Goal: Find contact information: Find contact information

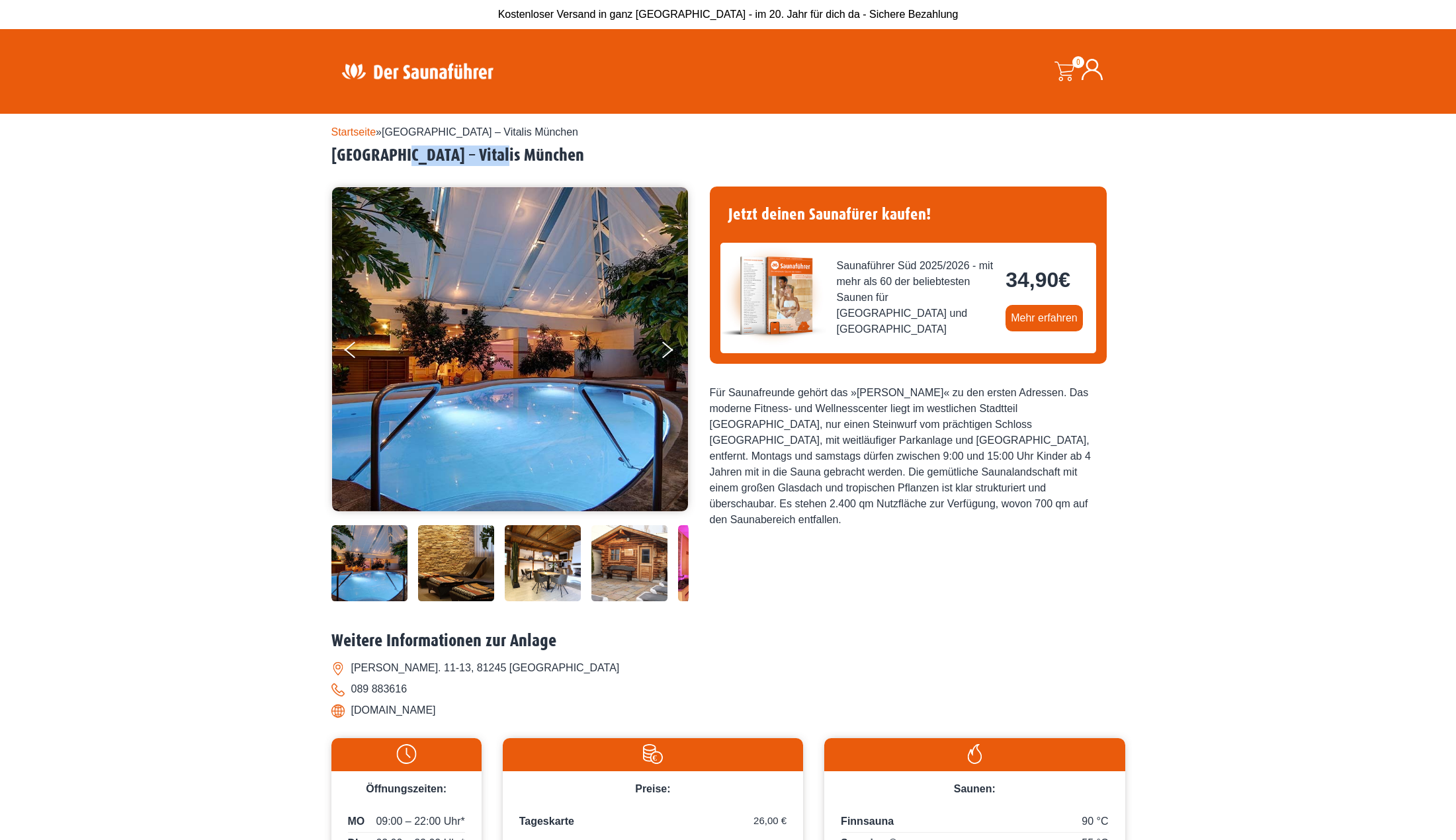
drag, startPoint x: 520, startPoint y: 155, endPoint x: 406, endPoint y: 156, distance: 114.0
click at [406, 156] on h2 "München – Vitalis München" at bounding box center [728, 156] width 794 height 20
copy h2 "Vitalis München"
click at [291, 337] on div "Startseite » München – Vitalis München München – Vitalis München" at bounding box center [728, 560] width 1456 height 894
drag, startPoint x: 473, startPoint y: 708, endPoint x: 354, endPoint y: 712, distance: 119.1
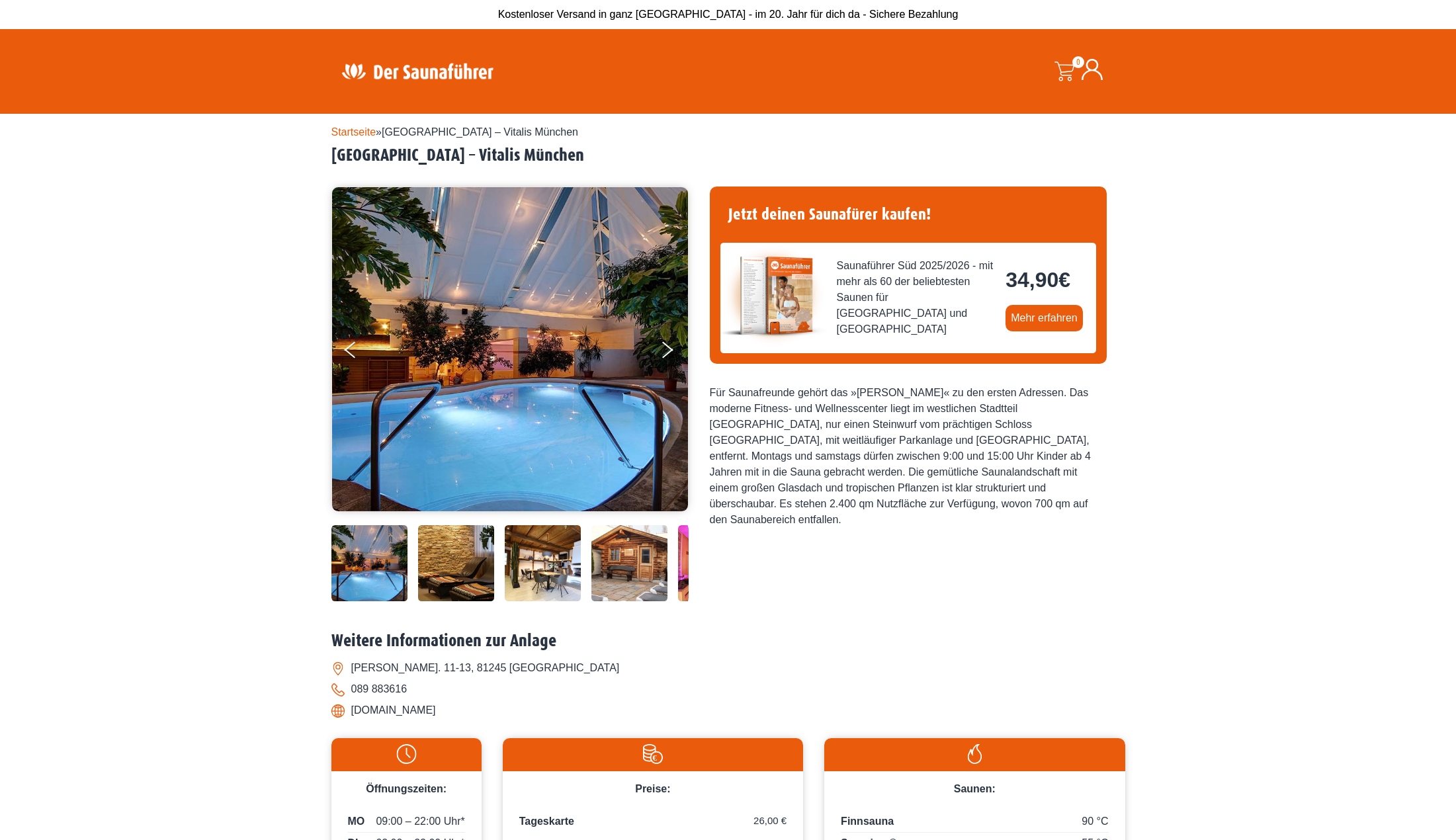
click at [354, 712] on li "www.vitalis-muenchen.de" at bounding box center [728, 710] width 794 height 21
copy li "www.vitalis-muenchen.de"
click at [663, 349] on button "Next" at bounding box center [675, 353] width 33 height 33
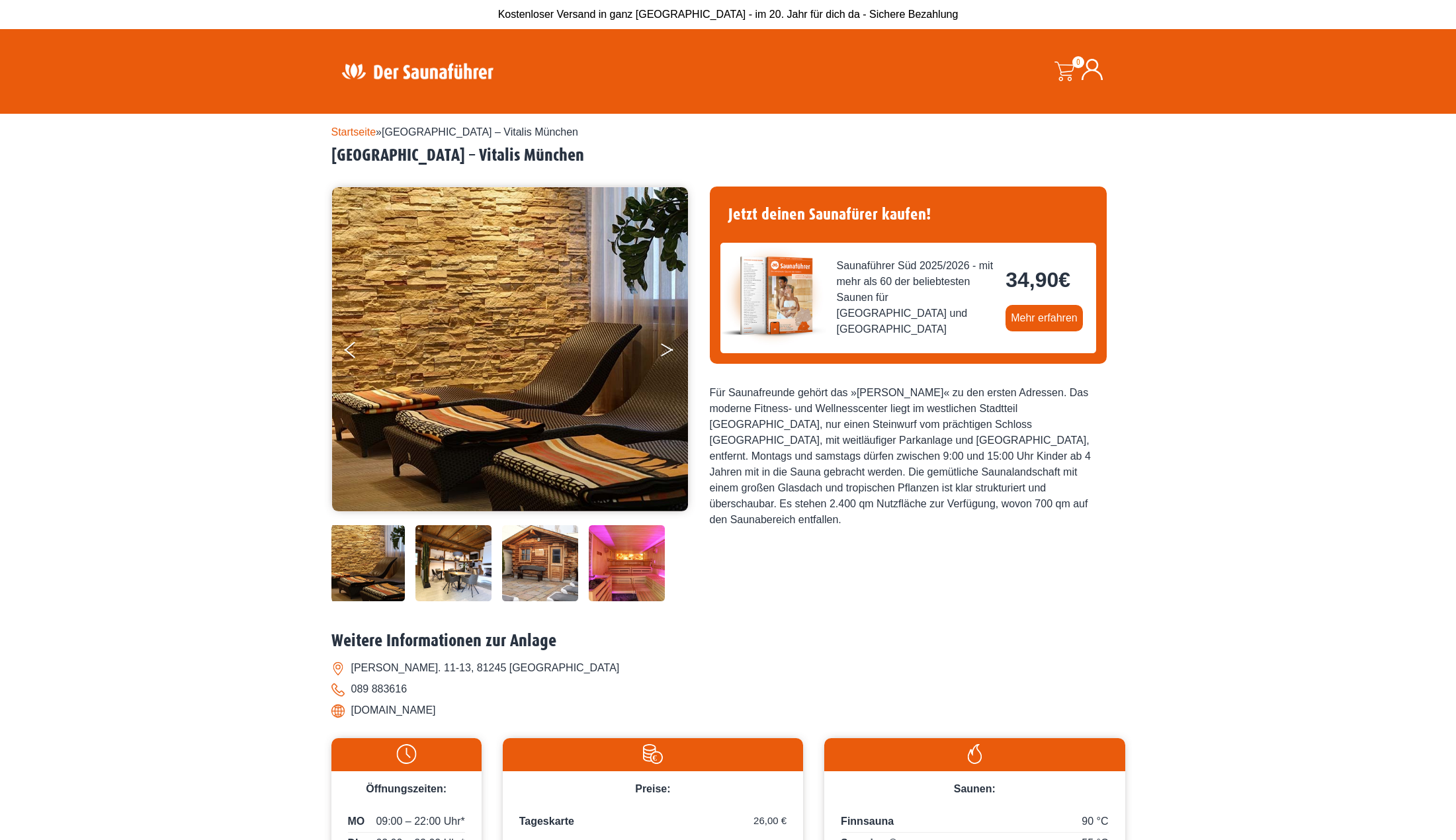
click at [663, 349] on button "Next" at bounding box center [675, 353] width 33 height 33
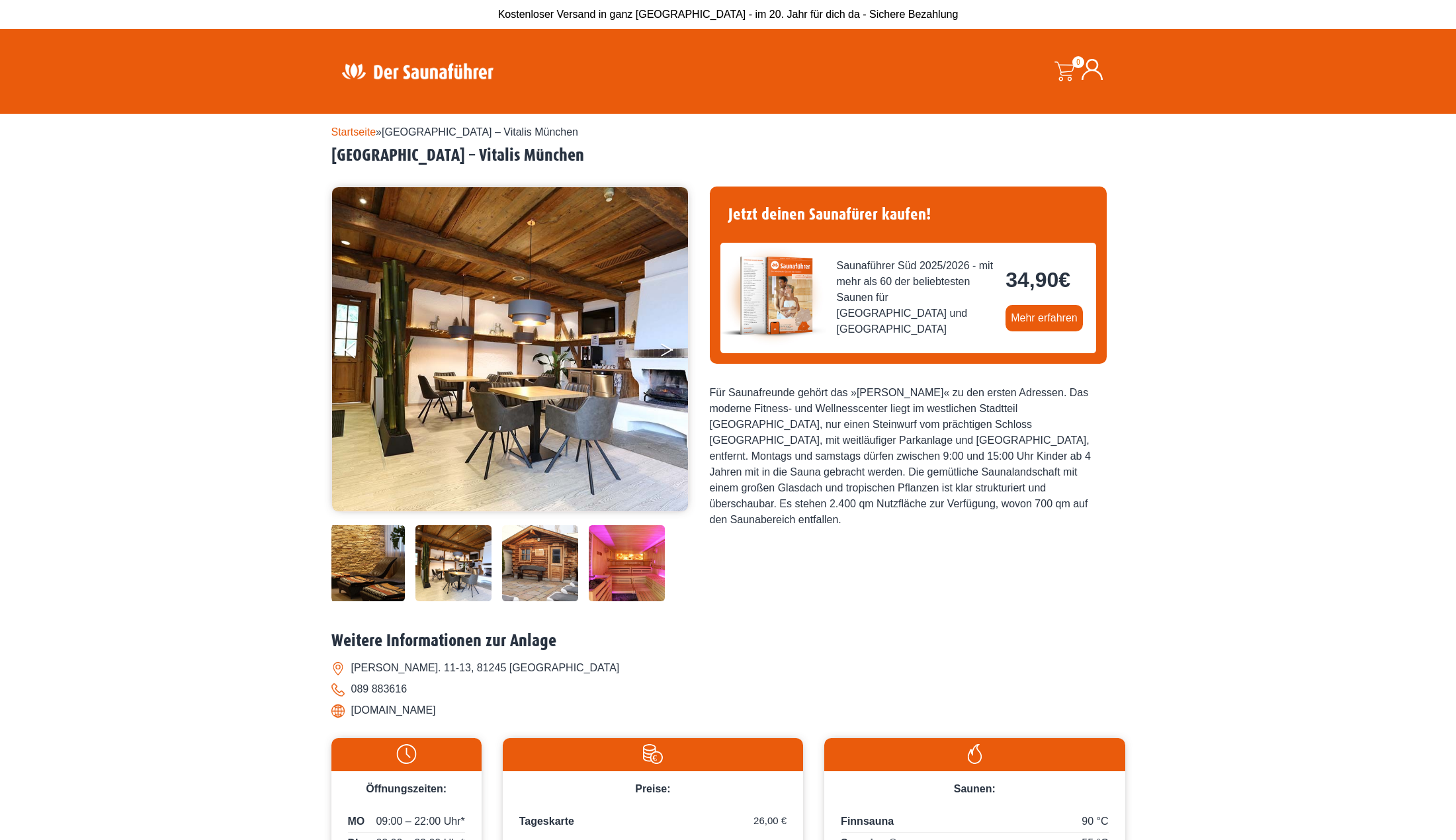
click at [663, 349] on button "Next" at bounding box center [675, 353] width 33 height 33
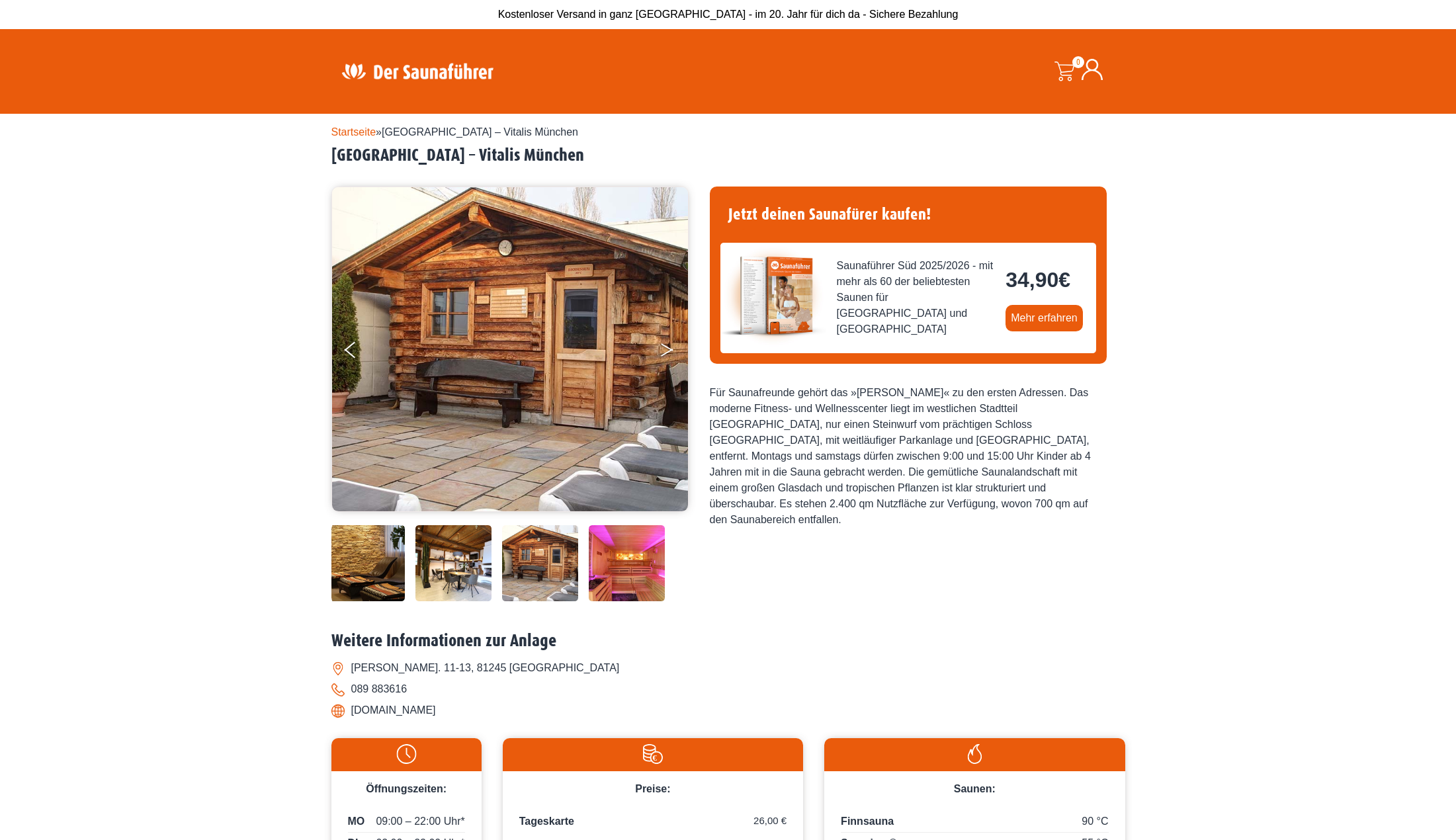
click at [663, 349] on button "Next" at bounding box center [675, 353] width 33 height 33
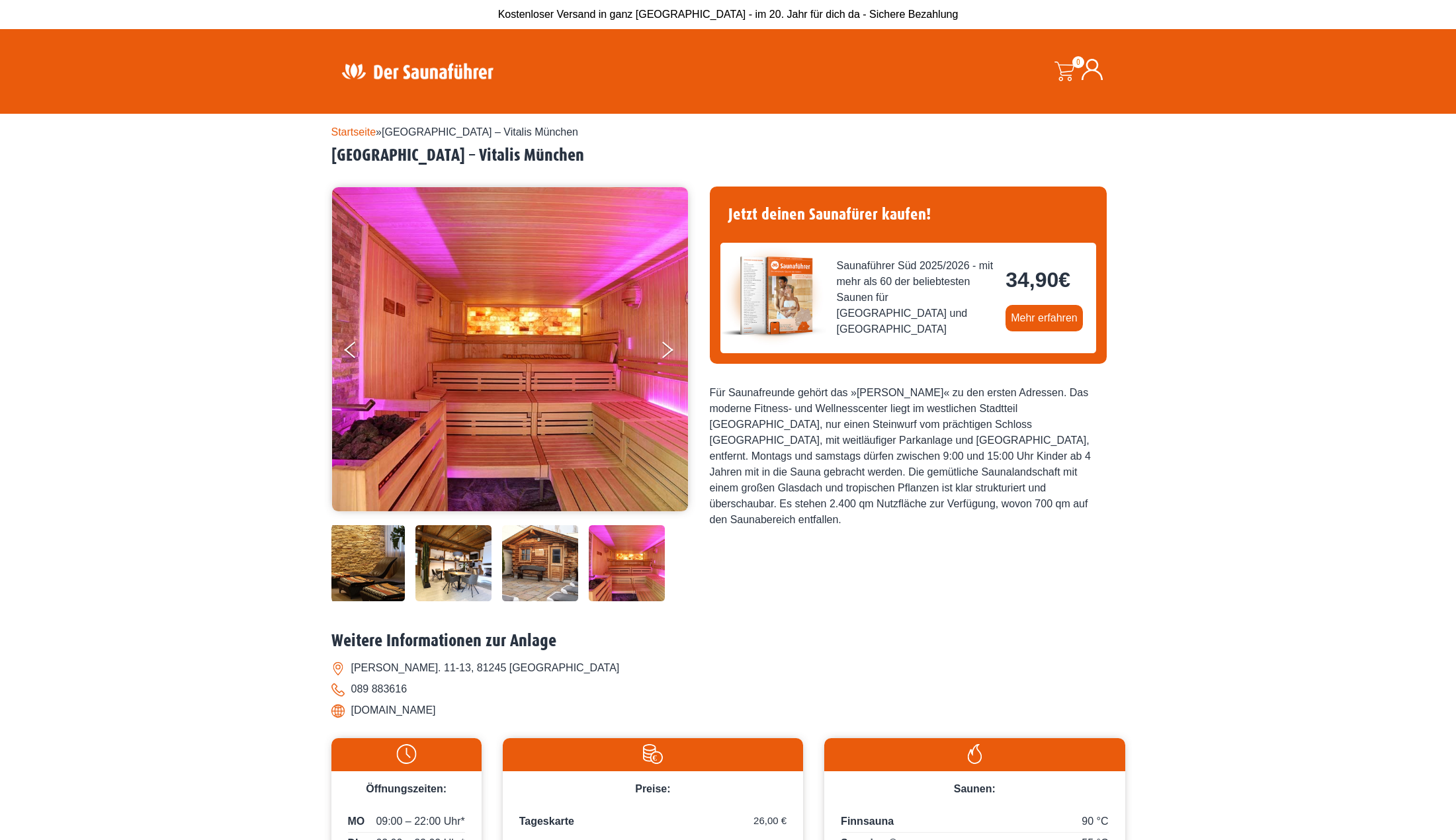
click at [342, 345] on img at bounding box center [510, 349] width 356 height 324
click at [352, 346] on icon "Previous" at bounding box center [350, 347] width 12 height 8
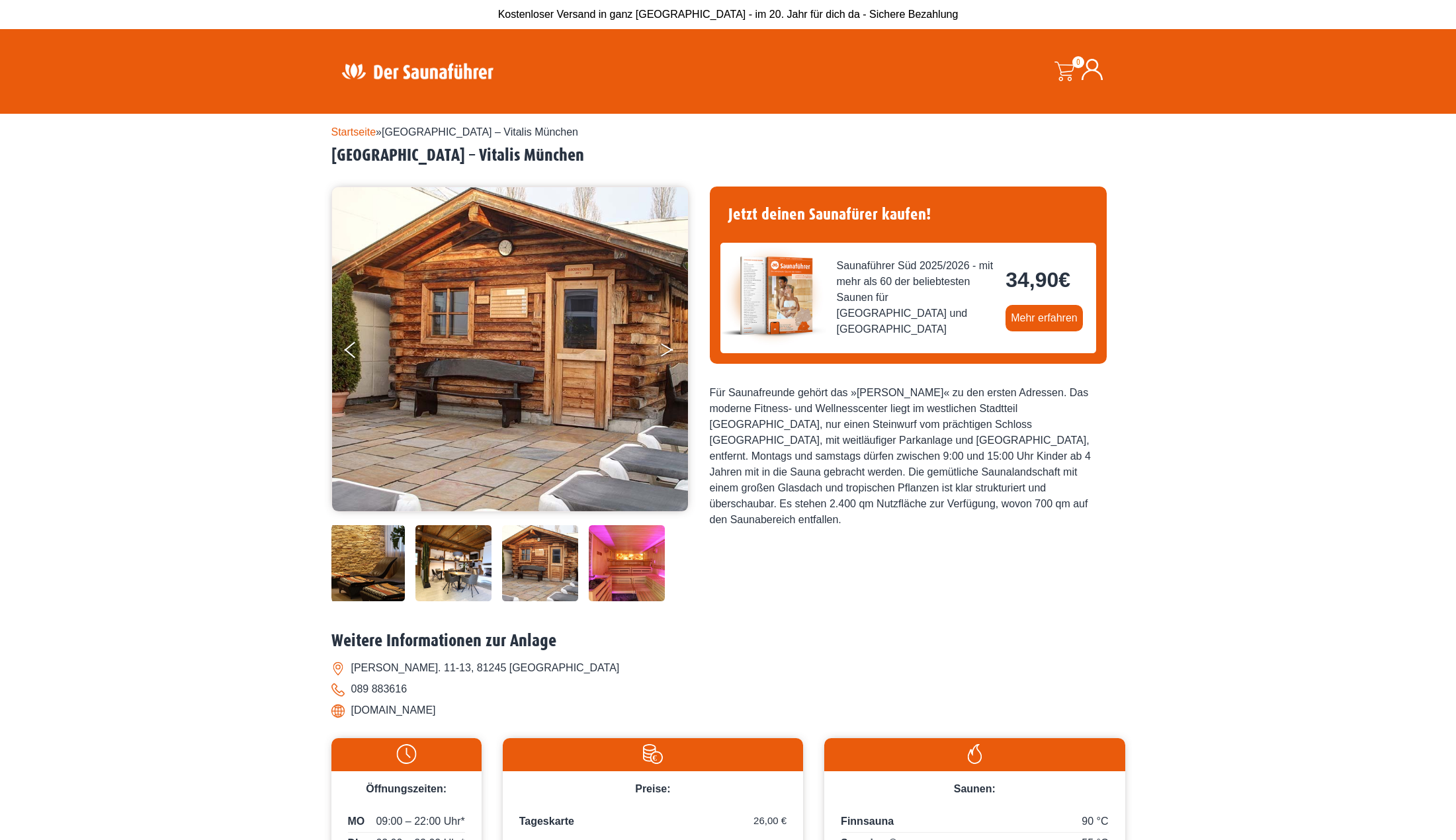
click at [661, 349] on button "Next" at bounding box center [675, 353] width 33 height 33
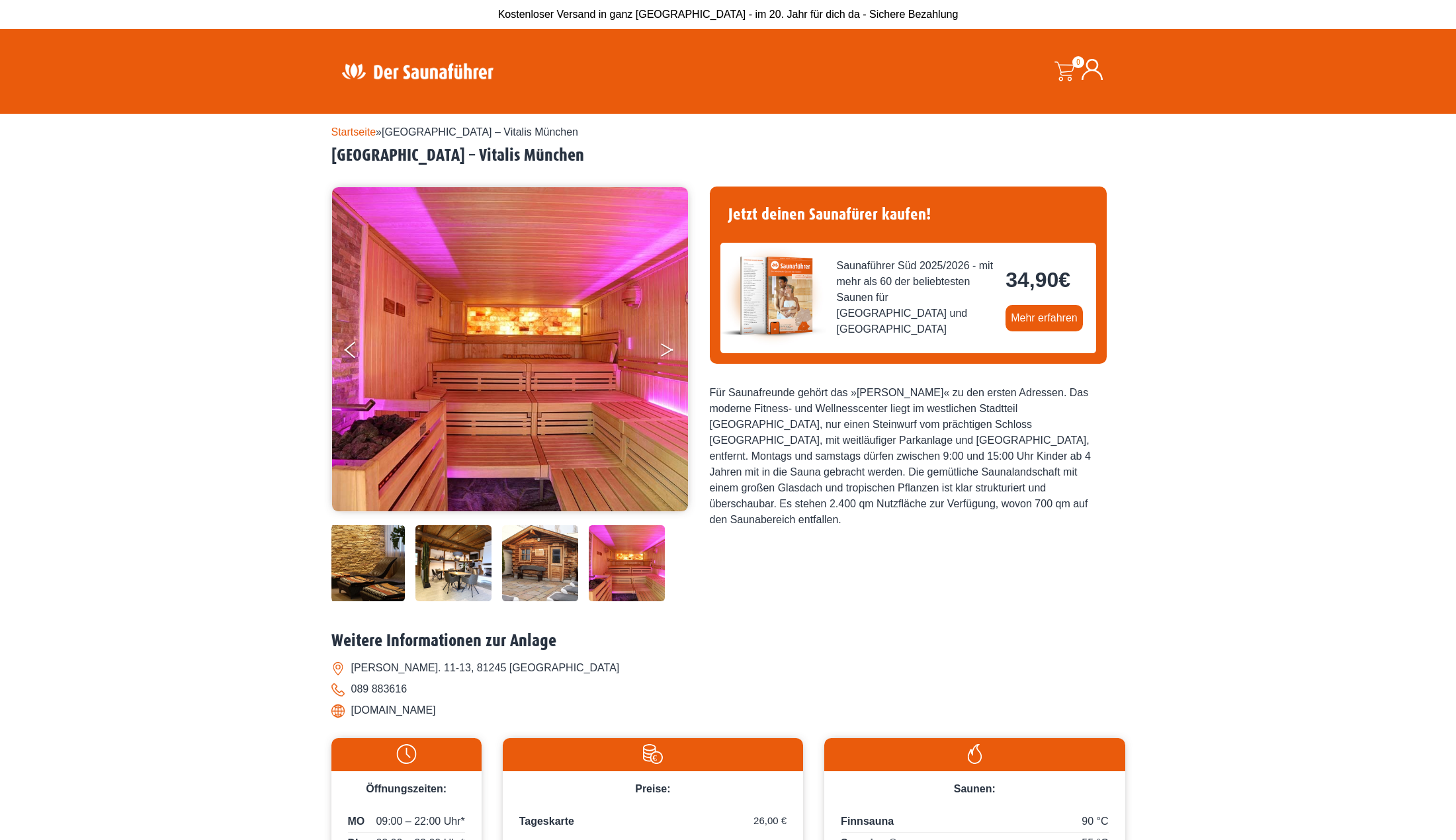
click at [661, 349] on button "Next" at bounding box center [675, 353] width 33 height 33
click at [353, 348] on button "Previous" at bounding box center [361, 353] width 33 height 33
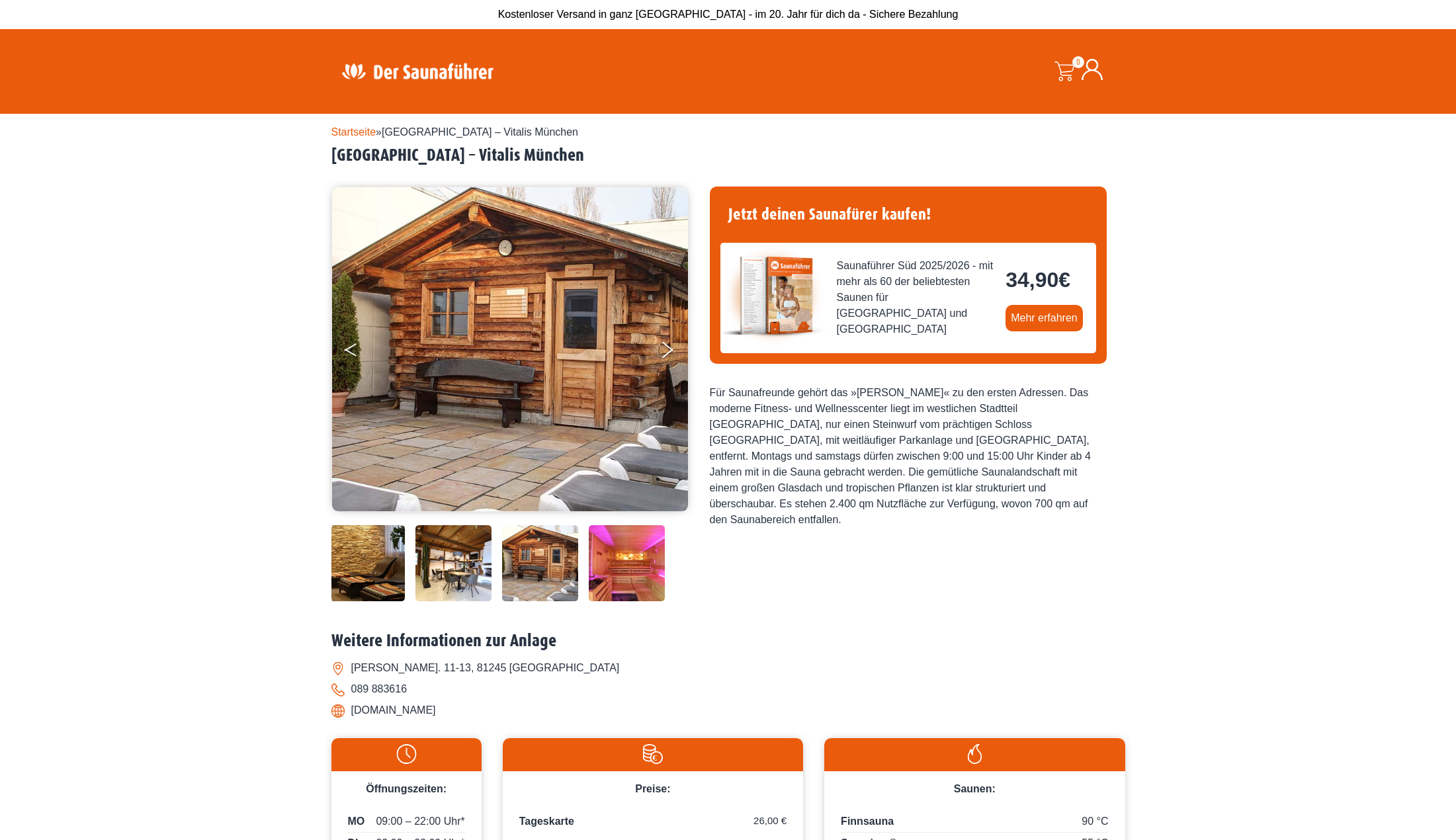
click at [353, 348] on button "Previous" at bounding box center [361, 353] width 33 height 33
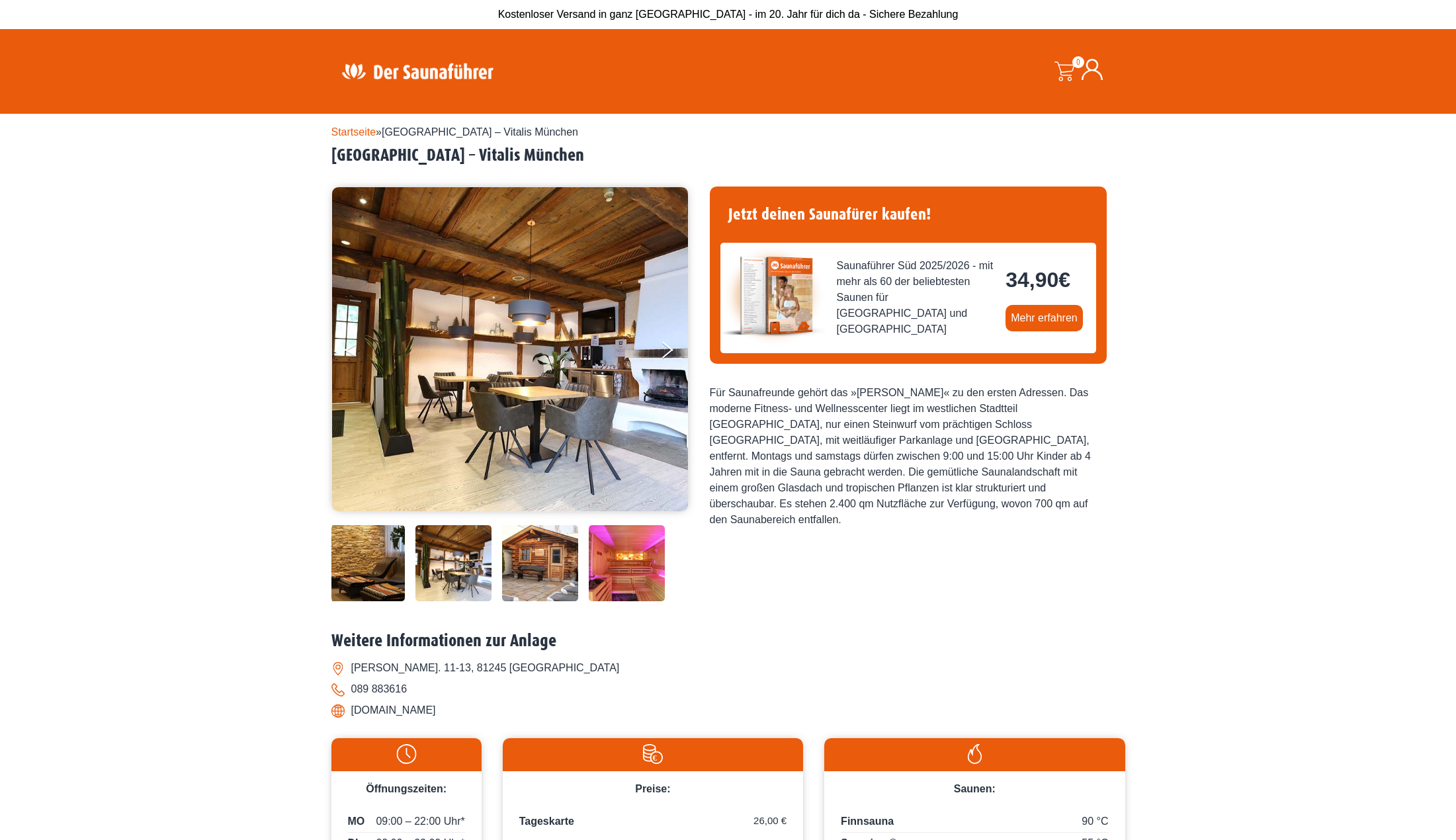
click at [353, 348] on button "Previous" at bounding box center [361, 353] width 33 height 33
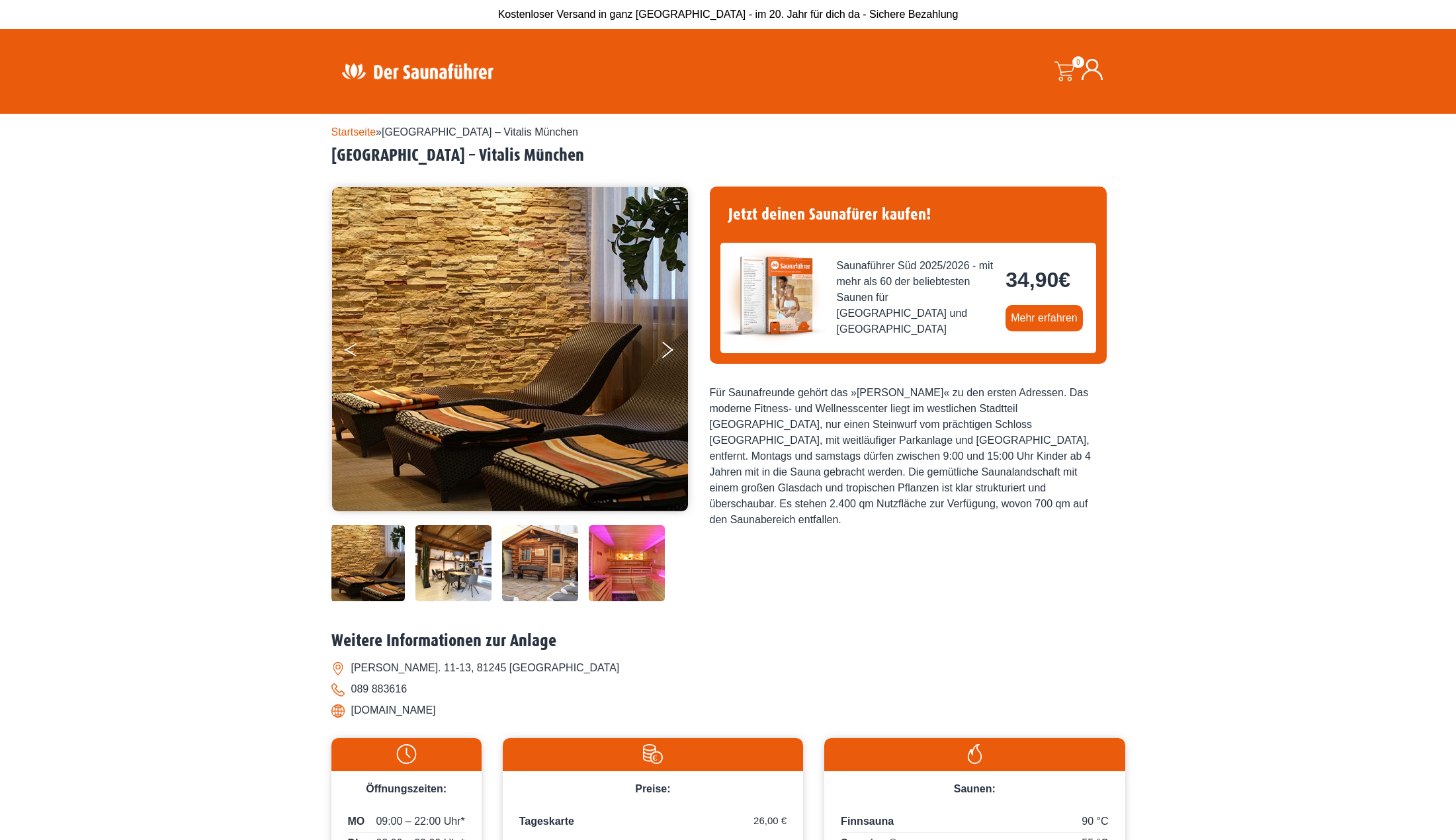
click at [353, 348] on button "Previous" at bounding box center [361, 353] width 33 height 33
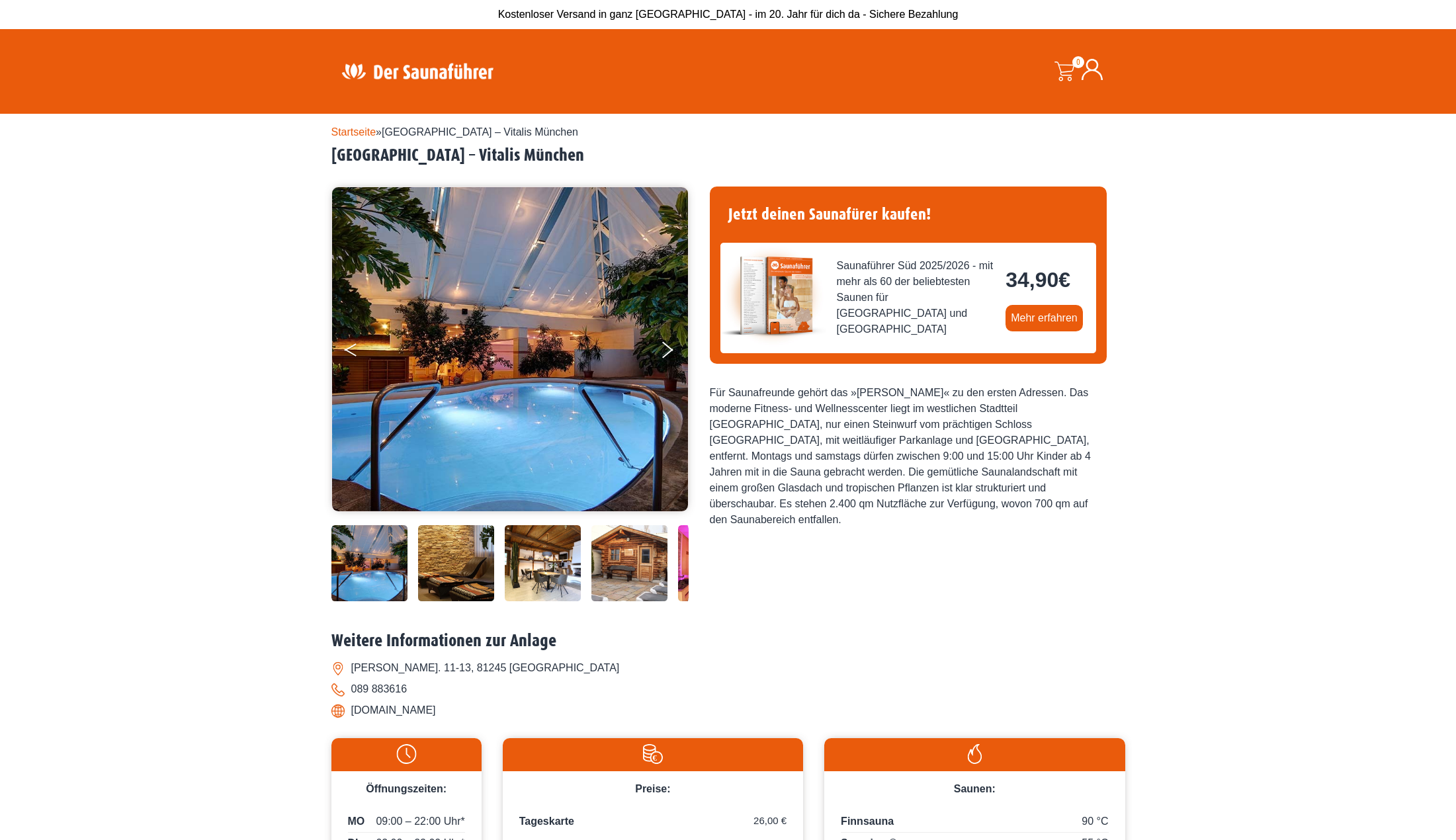
click at [353, 348] on button "Previous" at bounding box center [361, 353] width 33 height 33
click at [246, 449] on div "Startseite » München – Vitalis München München – Vitalis München" at bounding box center [728, 560] width 1456 height 894
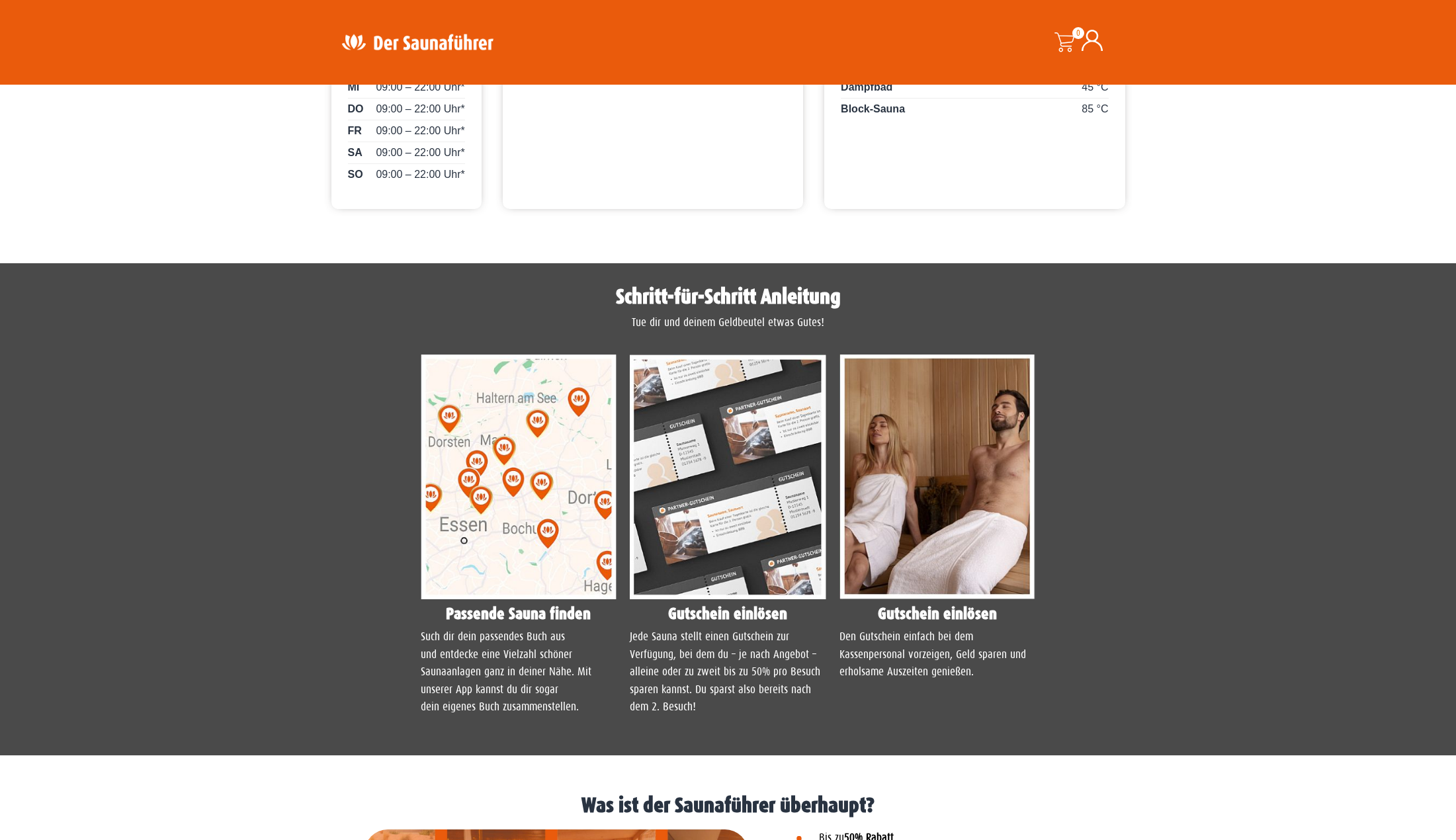
scroll to position [926, 0]
